Goal: Obtain resource: Download file/media

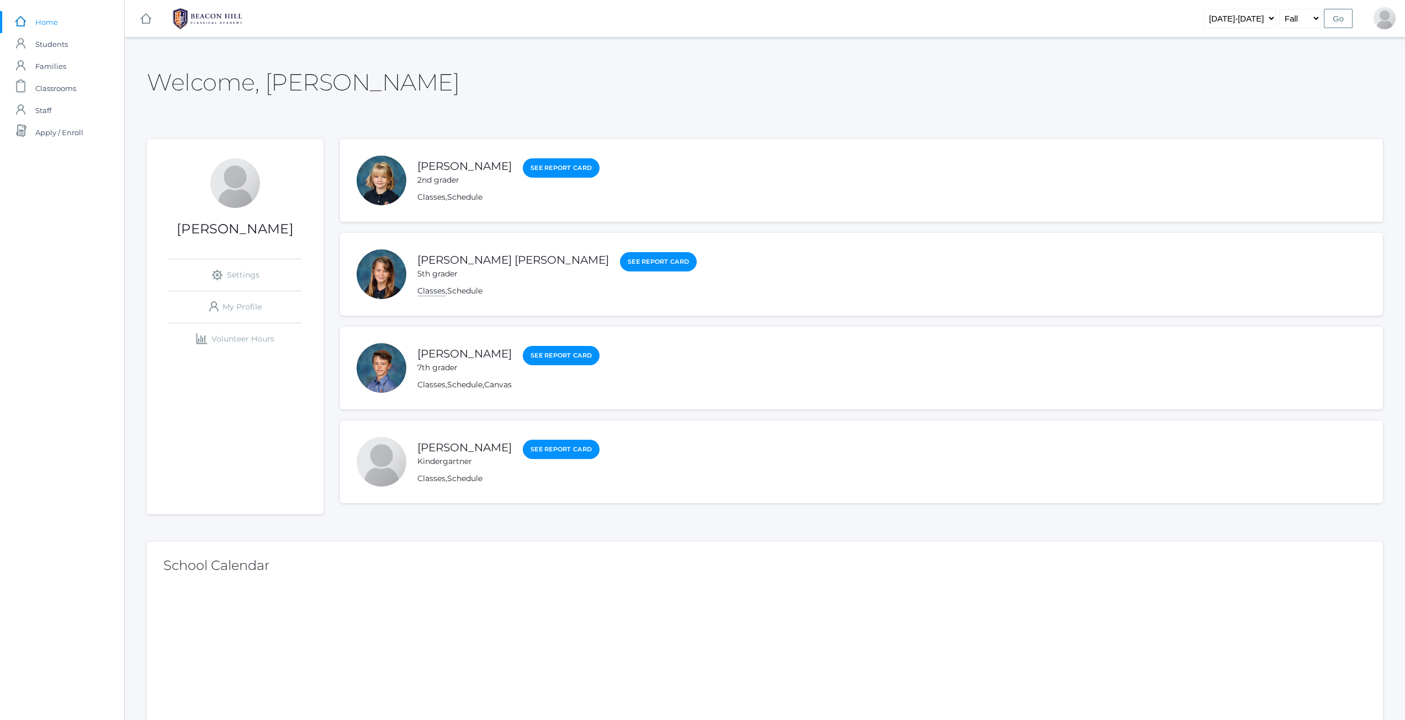
click at [442, 290] on link "Classes" at bounding box center [431, 291] width 28 height 10
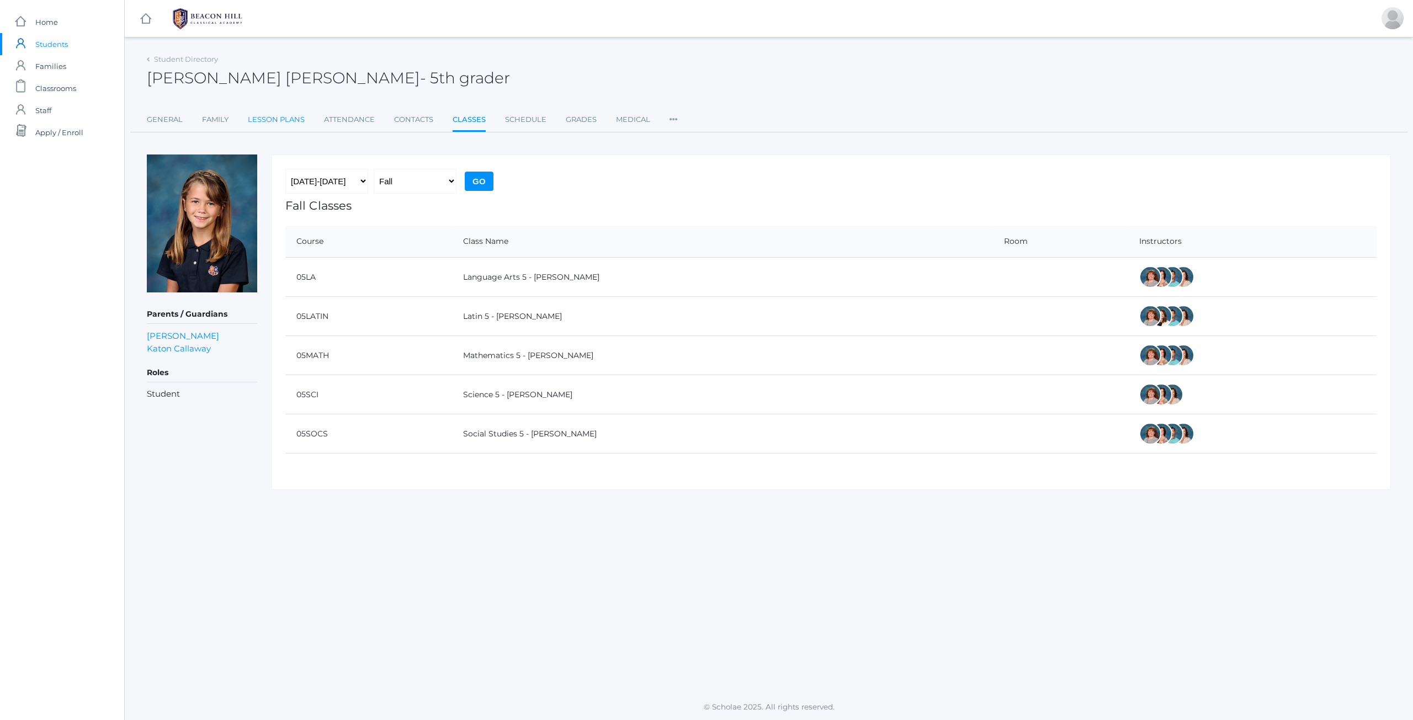
click at [261, 118] on link "Lesson Plans" at bounding box center [276, 120] width 57 height 22
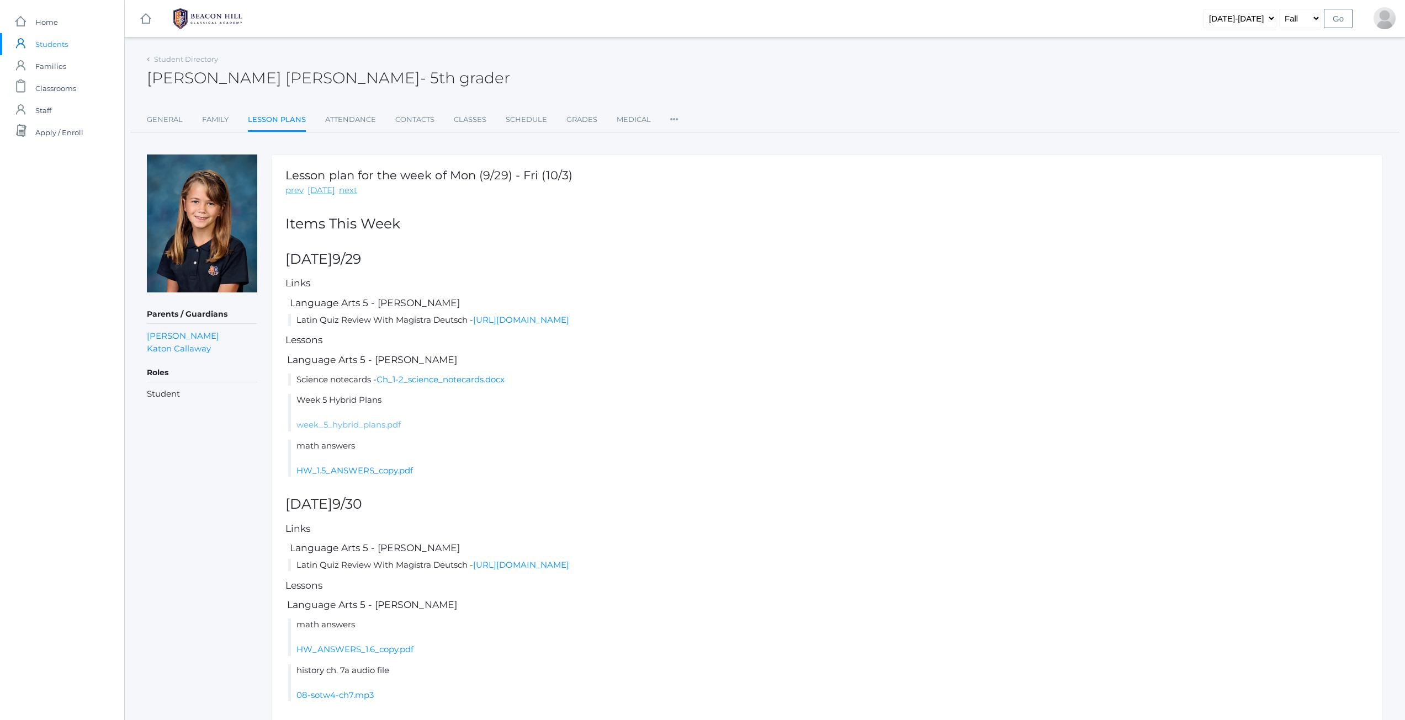
click at [382, 422] on link "week_5_hybrid_plans.pdf" at bounding box center [348, 424] width 104 height 10
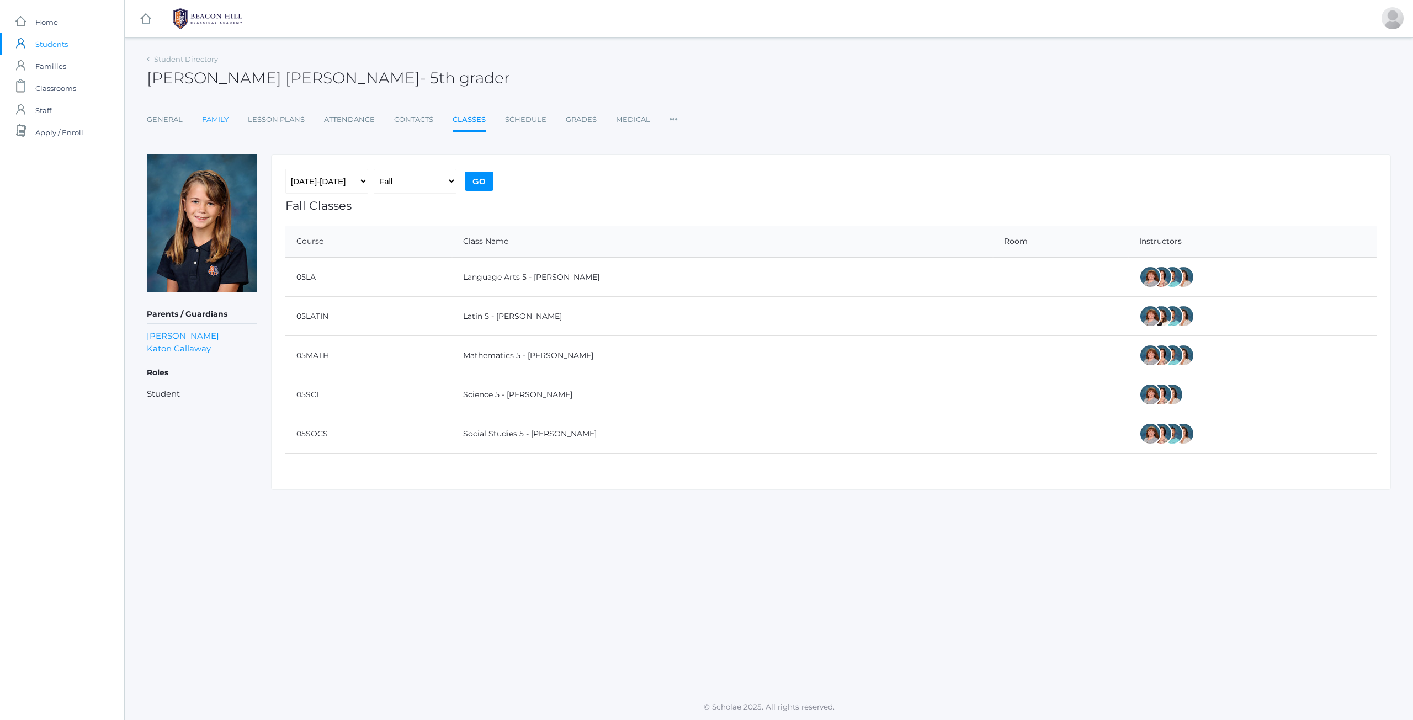
click at [208, 116] on link "Family" at bounding box center [215, 120] width 26 height 22
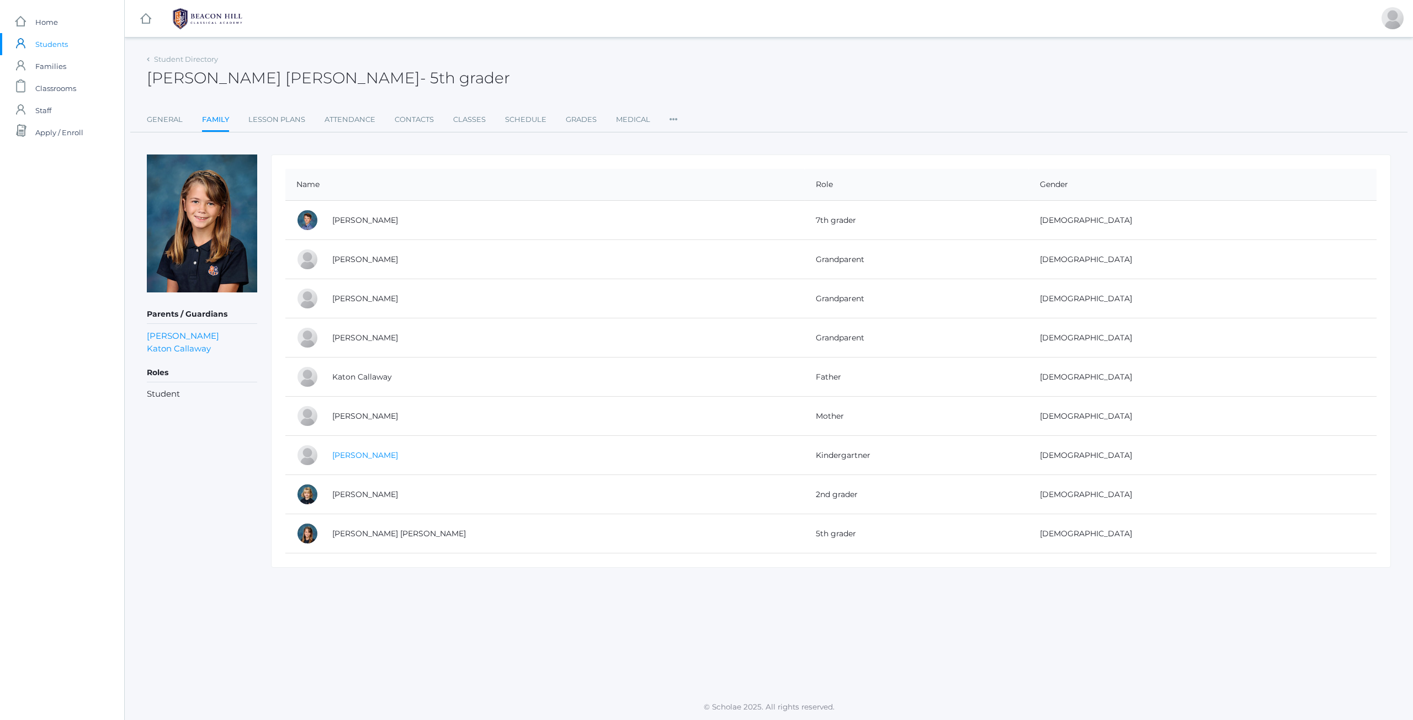
click at [355, 455] on link "[PERSON_NAME]" at bounding box center [365, 455] width 66 height 10
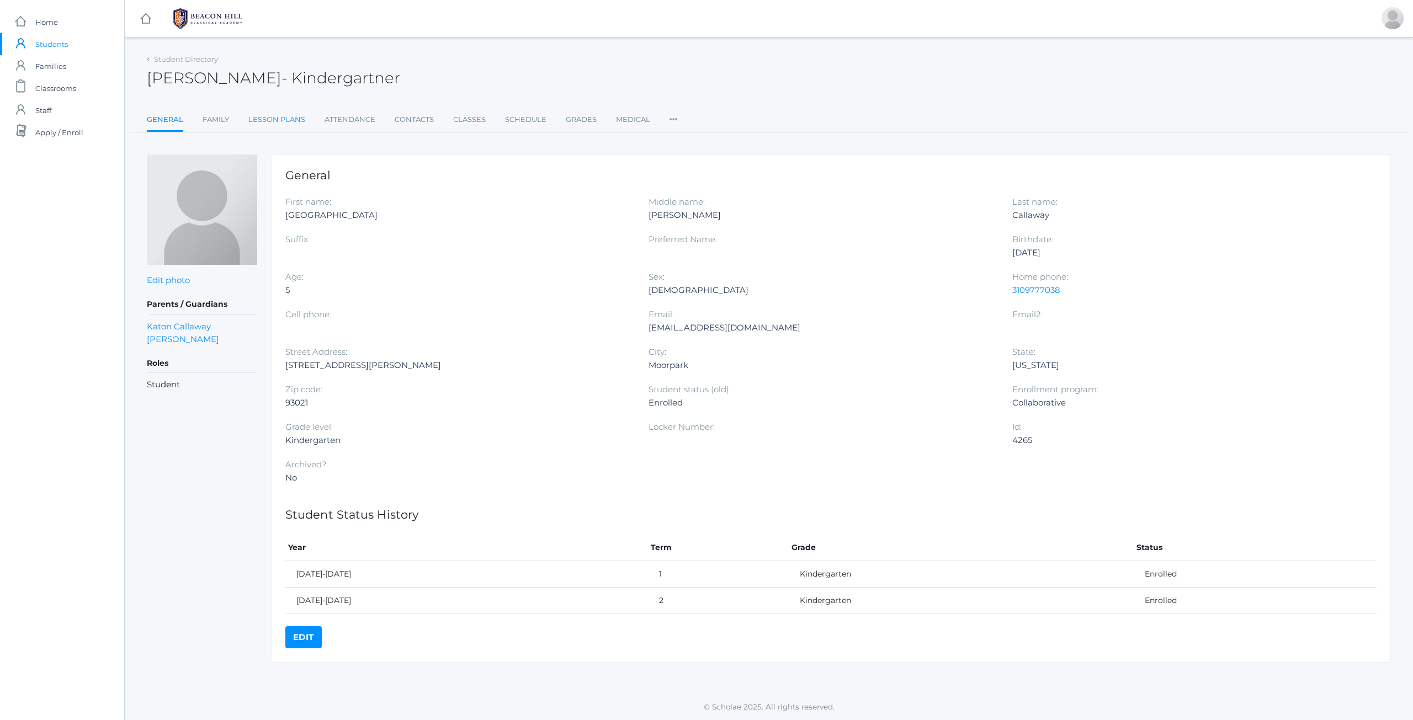
click at [275, 128] on link "Lesson Plans" at bounding box center [276, 120] width 57 height 22
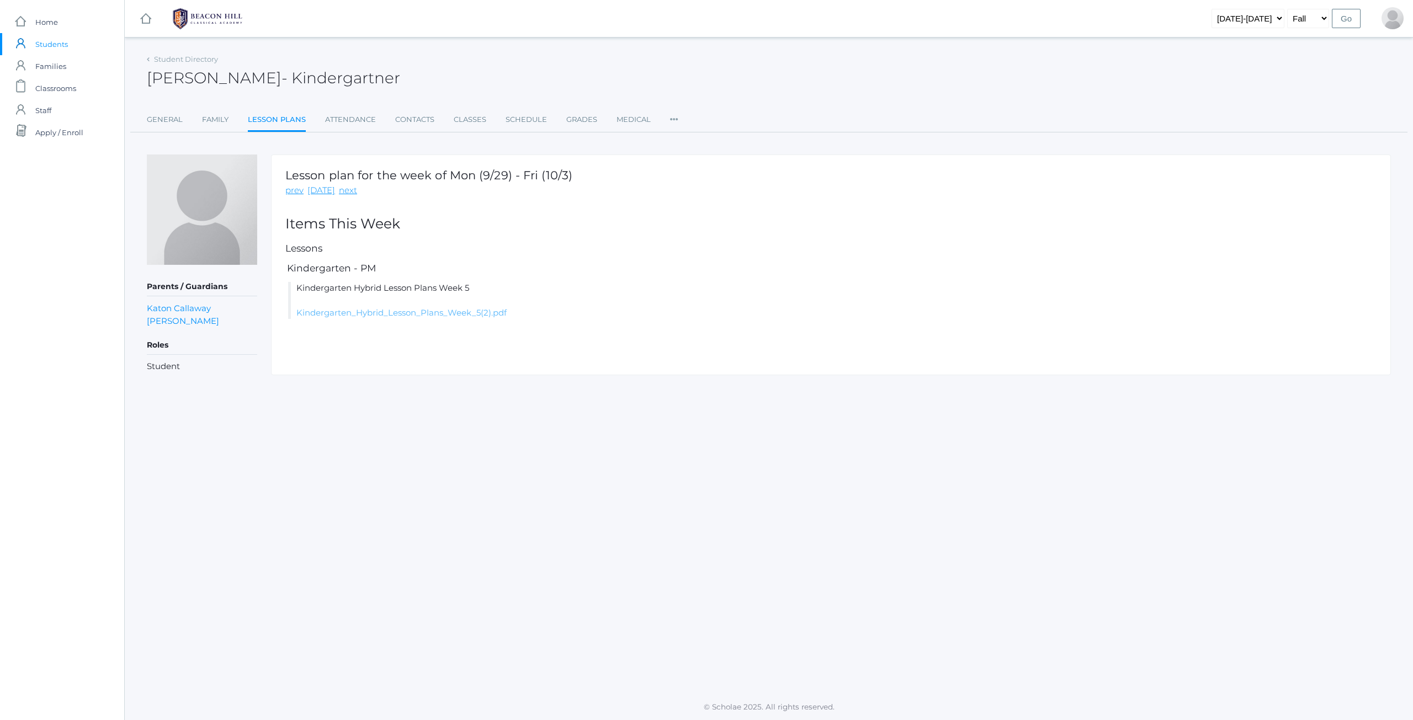
click at [480, 315] on link "Kindergarten_Hybrid_Lesson_Plans_Week_5(2).pdf" at bounding box center [401, 312] width 210 height 10
